Goal: Transaction & Acquisition: Purchase product/service

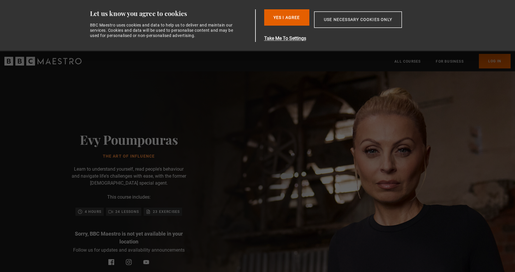
click at [353, 21] on button "Use necessary cookies only" at bounding box center [358, 19] width 88 height 17
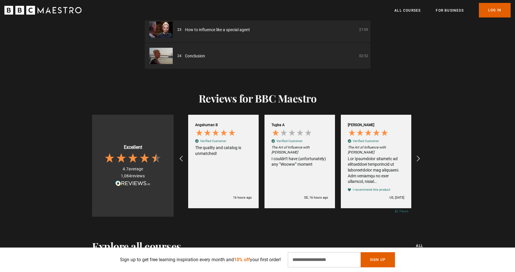
scroll to position [822, 0]
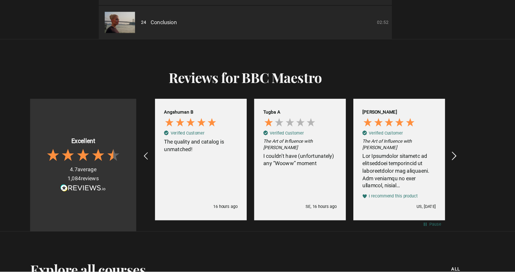
click at [418, 157] on icon "REVIEWS.io Carousel Scroll Right" at bounding box center [419, 158] width 8 height 8
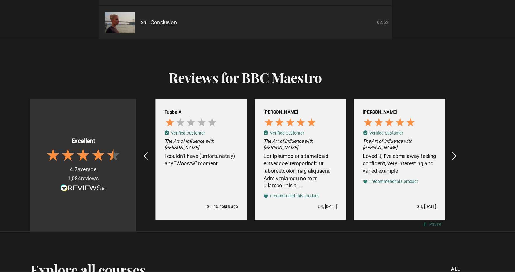
scroll to position [0, 229]
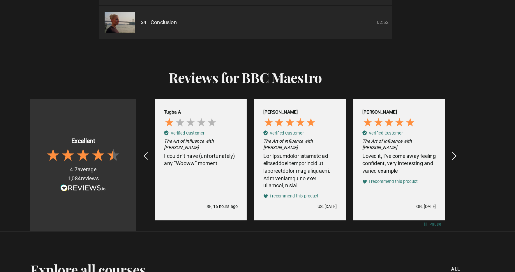
click at [418, 157] on icon "REVIEWS.io Carousel Scroll Right" at bounding box center [419, 158] width 8 height 8
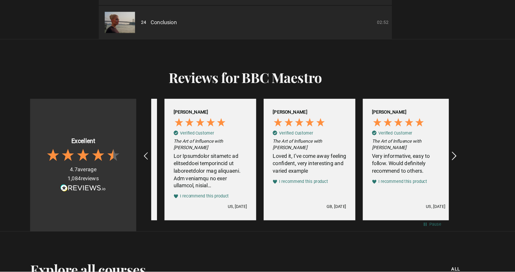
scroll to position [0, 305]
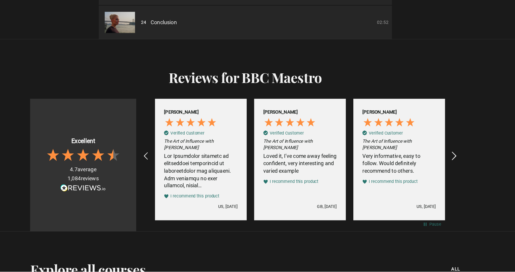
click at [418, 157] on icon "REVIEWS.io Carousel Scroll Right" at bounding box center [419, 158] width 8 height 8
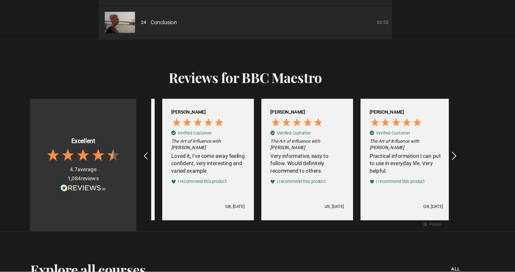
scroll to position [0, 382]
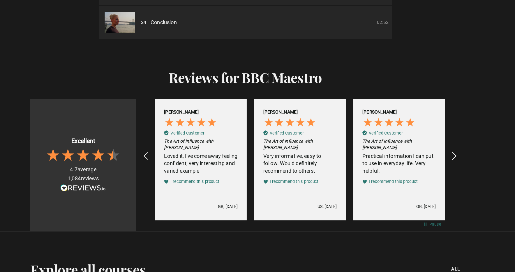
click at [418, 157] on icon "REVIEWS.io Carousel Scroll Right" at bounding box center [419, 158] width 8 height 8
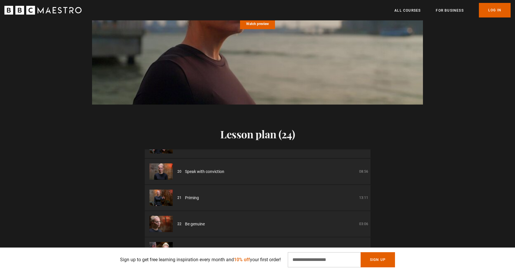
scroll to position [575, 0]
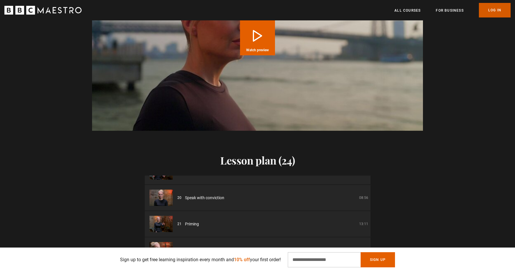
click at [497, 8] on link "Log In" at bounding box center [495, 10] width 32 height 15
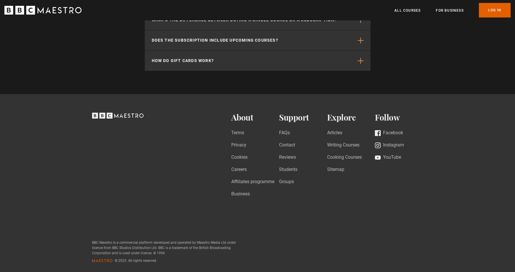
scroll to position [0, 76]
click at [410, 11] on link "All Courses" at bounding box center [408, 11] width 26 height 6
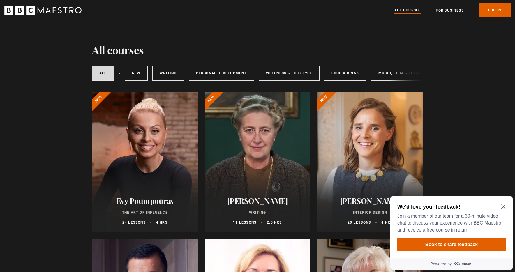
click at [503, 207] on icon "Close Maze Prompt" at bounding box center [503, 207] width 4 height 4
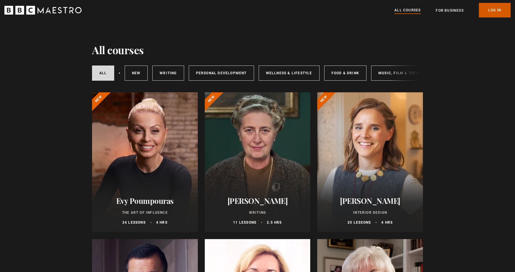
click at [497, 11] on link "Log In" at bounding box center [495, 10] width 32 height 15
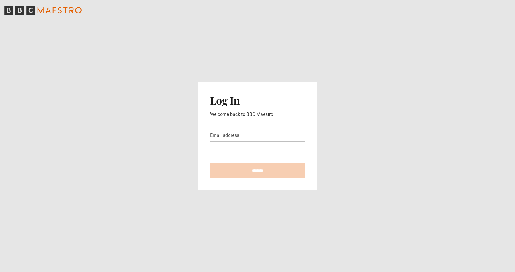
click at [50, 11] on icon "BBC Maestro" at bounding box center [47, 10] width 5 height 6
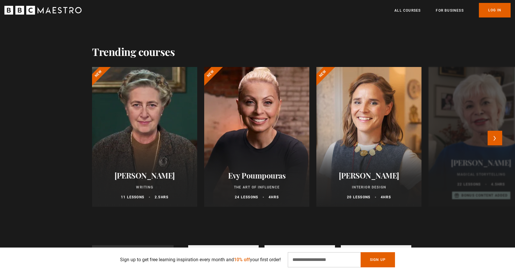
scroll to position [257, 0]
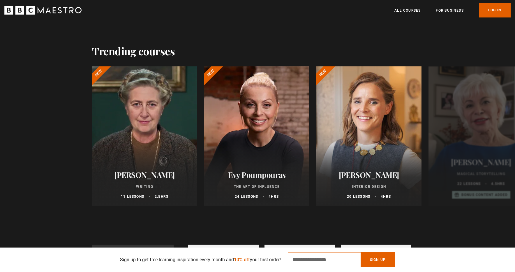
click at [300, 262] on input "Email Address" at bounding box center [324, 259] width 73 height 15
type input "**********"
click at [381, 260] on button "Sign Up" at bounding box center [378, 259] width 34 height 15
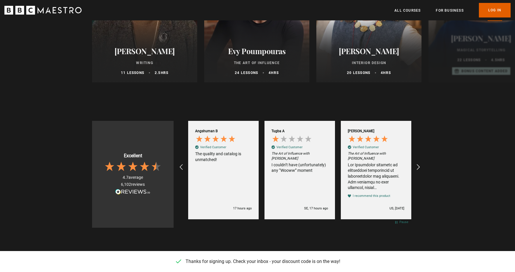
scroll to position [378, 0]
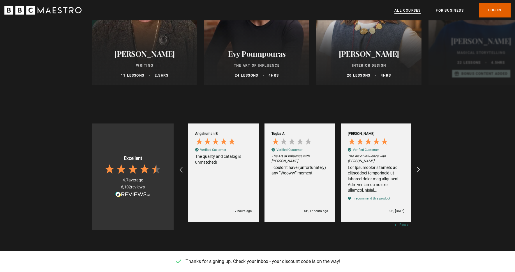
click at [416, 8] on link "All Courses" at bounding box center [408, 11] width 26 height 6
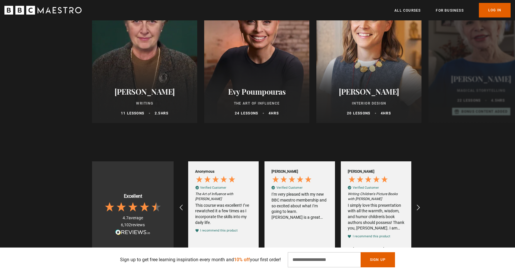
scroll to position [320, 0]
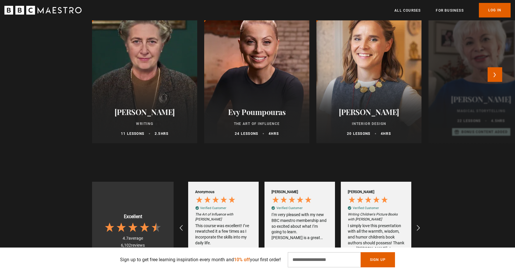
click at [258, 109] on h2 "Evy Poumpouras" at bounding box center [256, 112] width 91 height 9
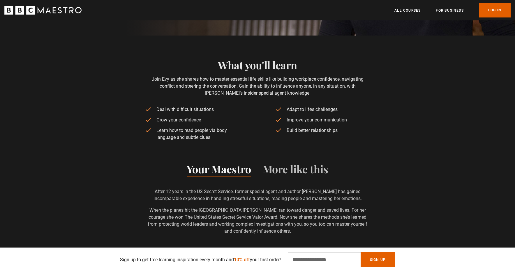
scroll to position [242, 0]
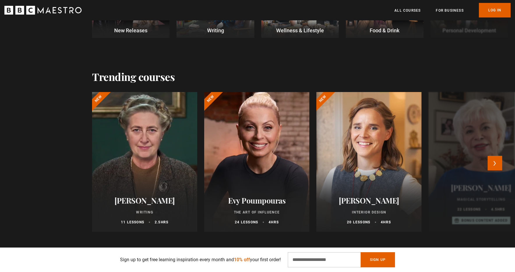
scroll to position [236, 0]
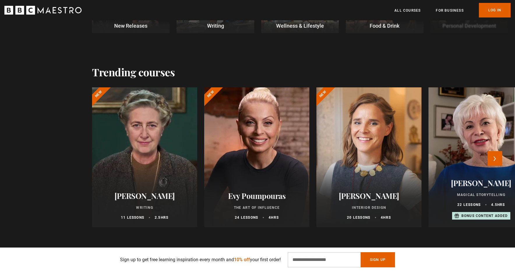
click at [262, 161] on div at bounding box center [257, 157] width 116 height 154
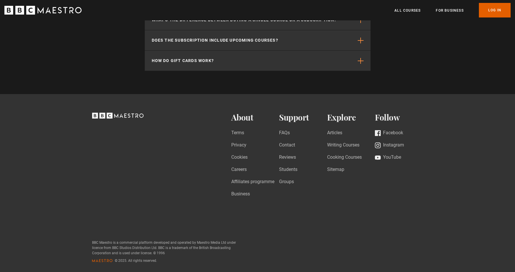
scroll to position [0, 229]
click at [495, 11] on link "Log In" at bounding box center [495, 10] width 32 height 15
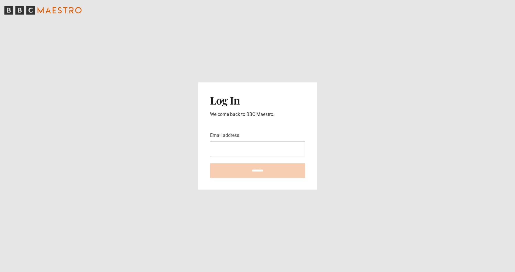
click at [251, 148] on input "Email address" at bounding box center [257, 148] width 95 height 15
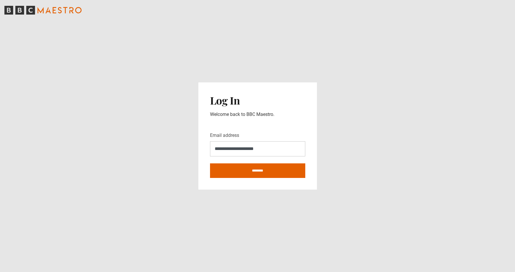
type input "**********"
click at [356, 153] on main "**********" at bounding box center [257, 136] width 515 height 272
click at [259, 172] on input "********" at bounding box center [257, 170] width 95 height 15
type input "**********"
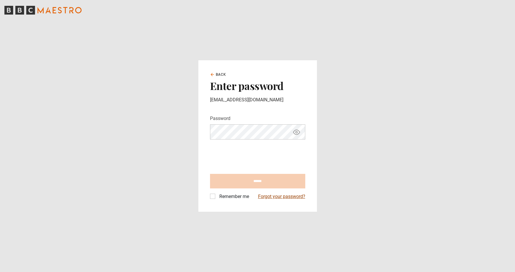
click at [279, 197] on link "Forgot your password?" at bounding box center [281, 196] width 47 height 7
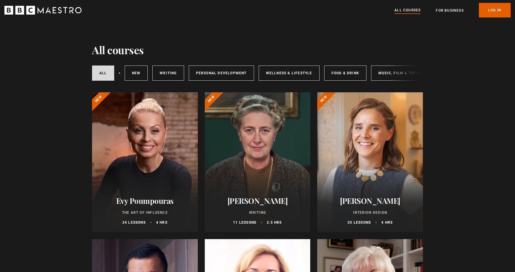
click at [147, 186] on div at bounding box center [145, 162] width 106 height 140
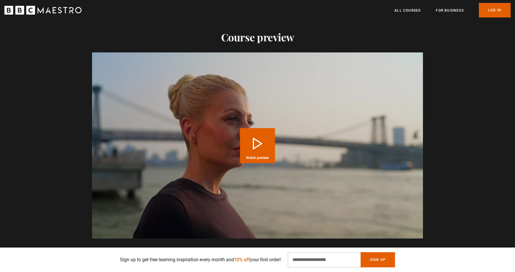
scroll to position [469, 0]
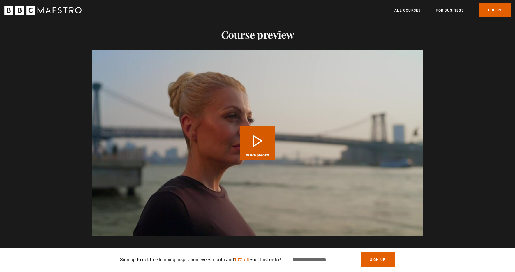
click at [255, 142] on button "Play Course overview for The Art of Influence with Evy Poumpouras Watch preview" at bounding box center [257, 143] width 35 height 35
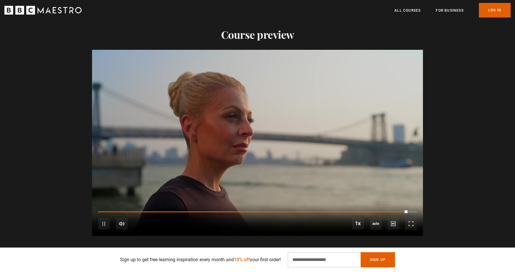
click at [372, 156] on video "Video Player" at bounding box center [257, 143] width 331 height 186
